Goal: Find specific page/section

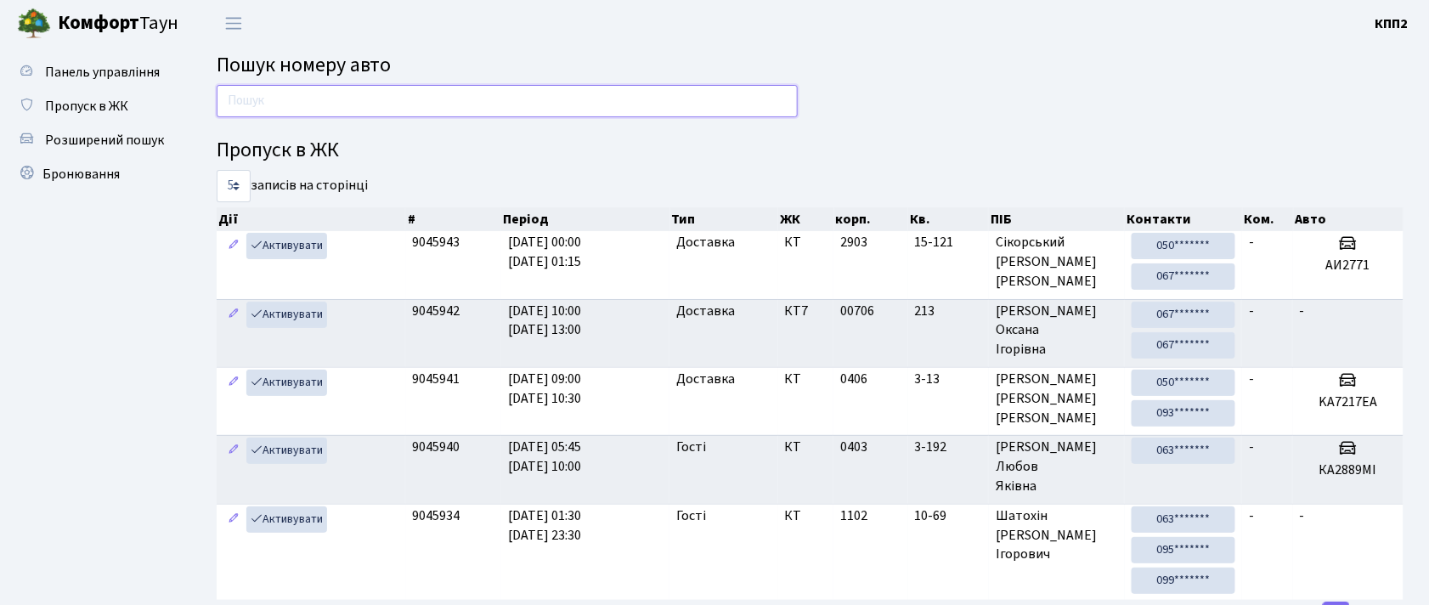
click at [410, 99] on input "text" at bounding box center [507, 101] width 581 height 32
type input "1"
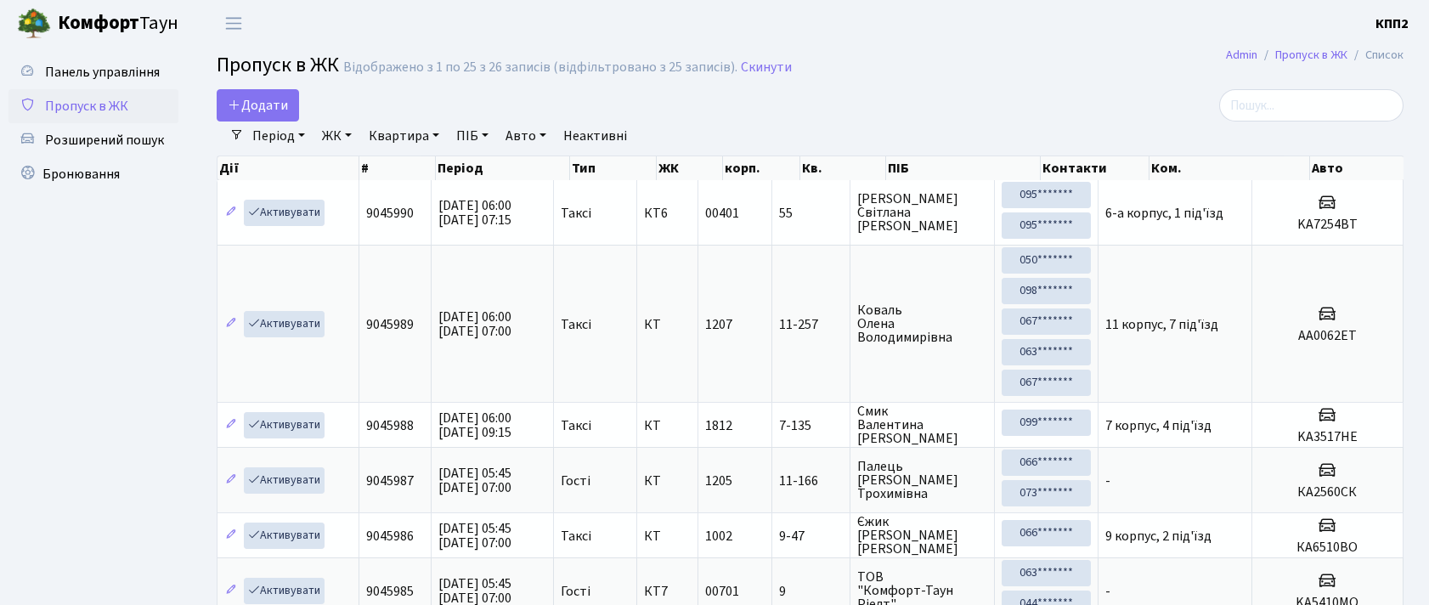
select select "25"
